Goal: Register for event/course

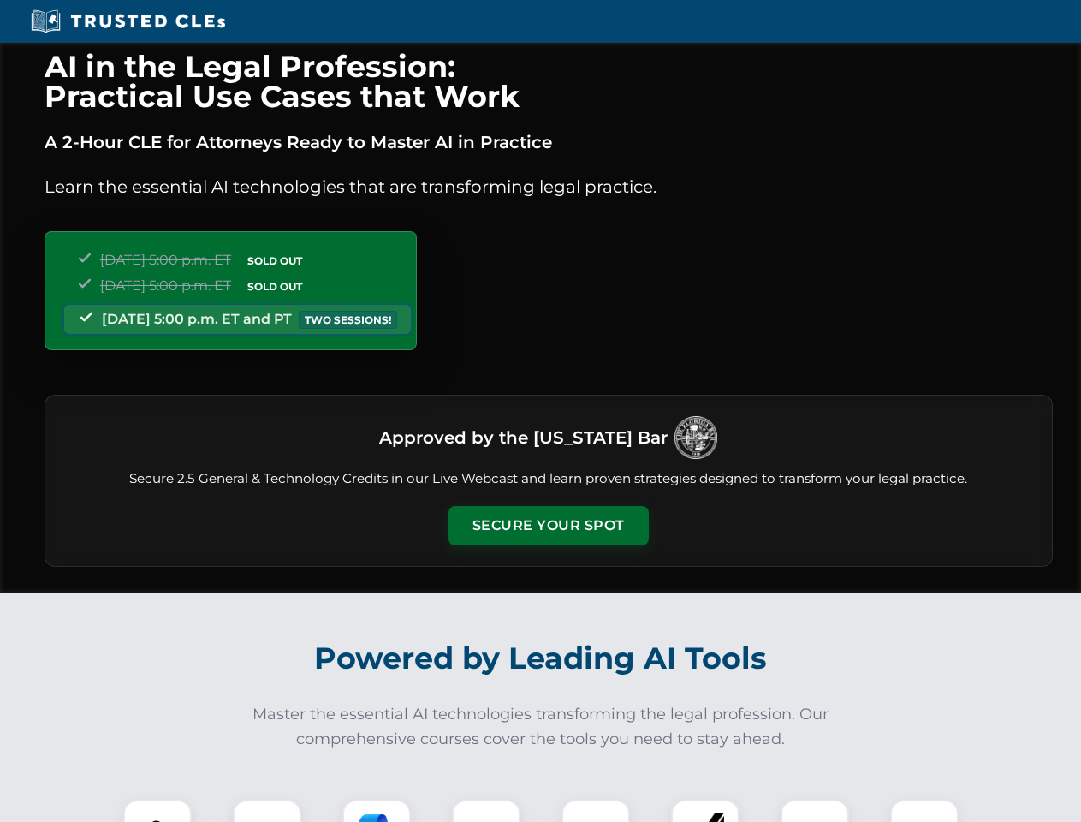
click at [548, 526] on button "Secure Your Spot" at bounding box center [549, 525] width 200 height 39
click at [158, 811] on img at bounding box center [158, 834] width 50 height 50
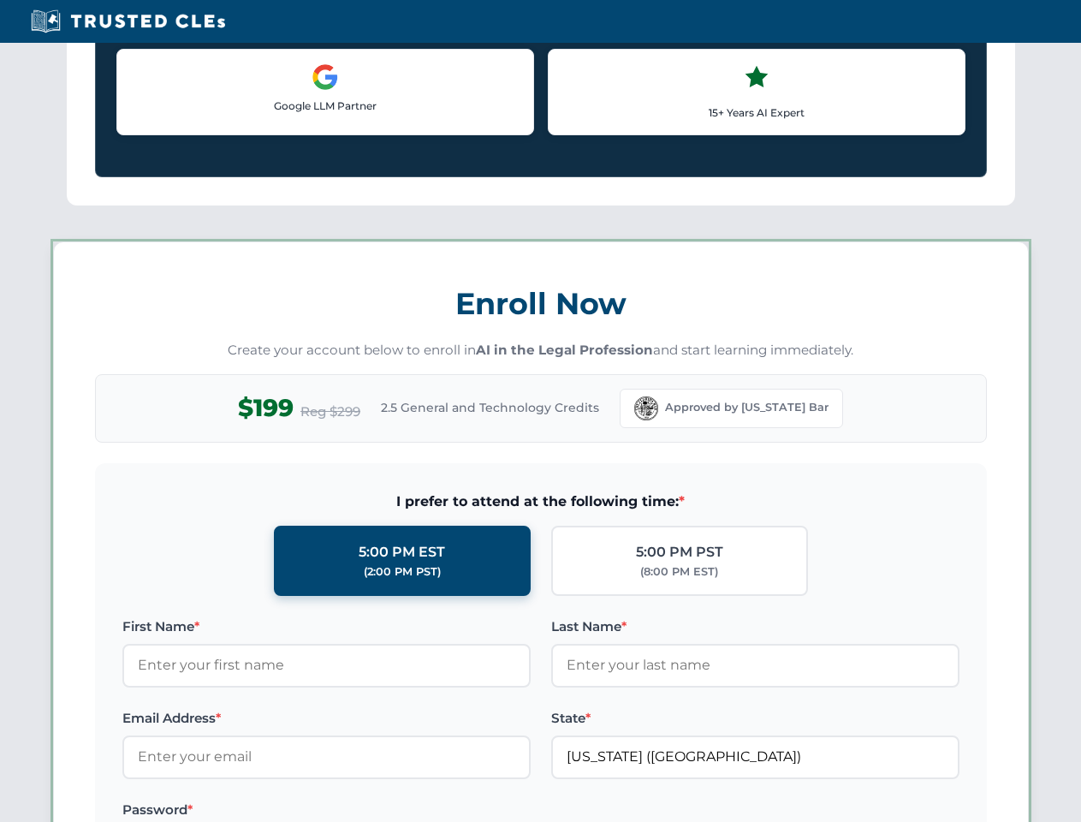
click at [377, 811] on label "Password *" at bounding box center [326, 810] width 408 height 21
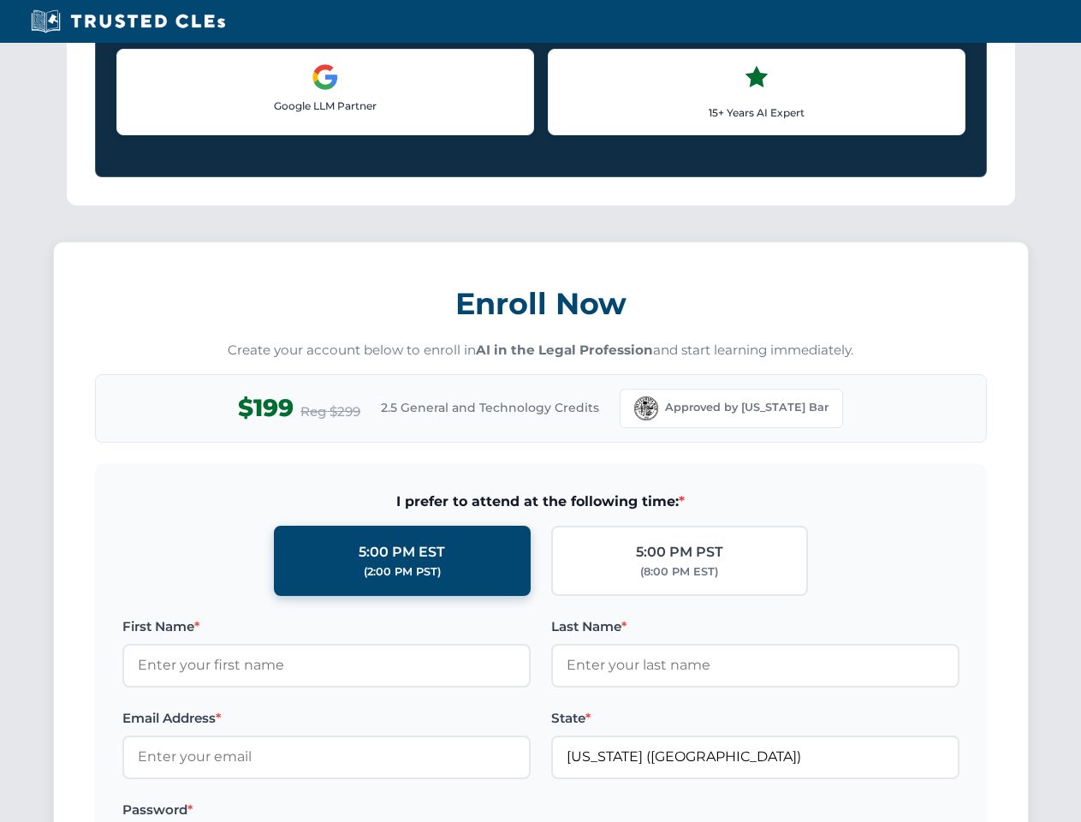
scroll to position [1681, 0]
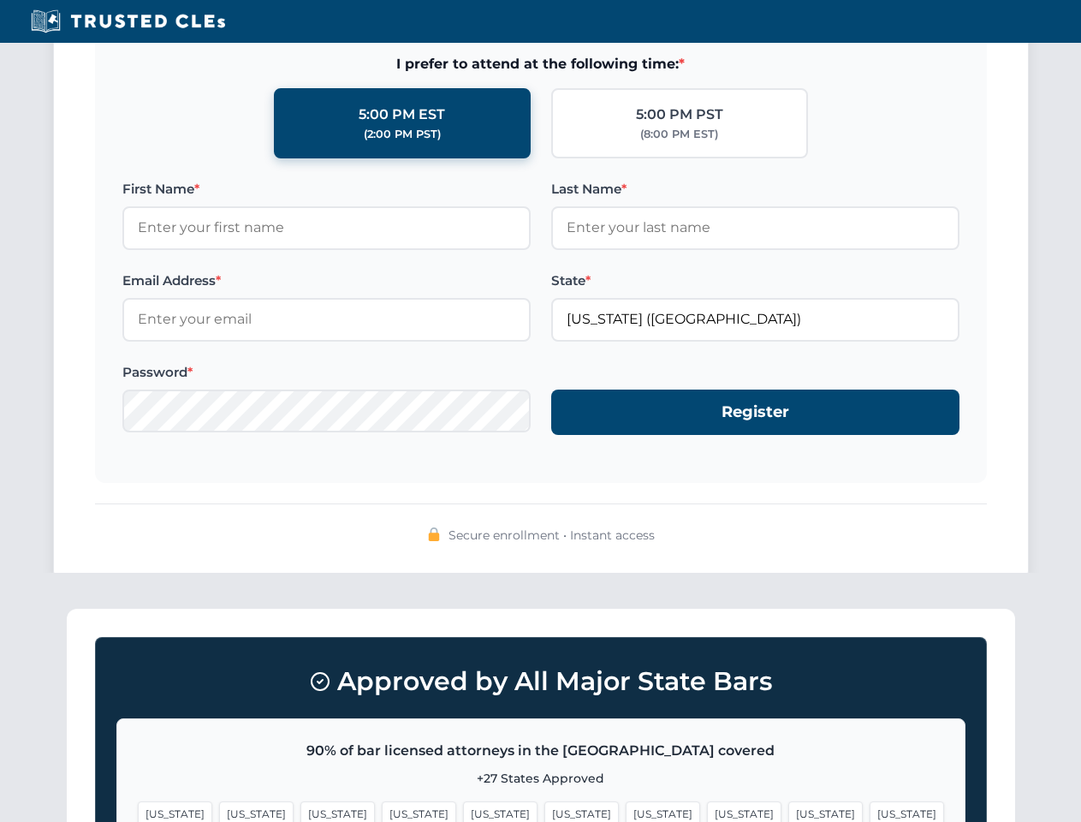
click at [789, 811] on span "[US_STATE]" at bounding box center [826, 813] width 74 height 25
